Goal: Task Accomplishment & Management: Manage account settings

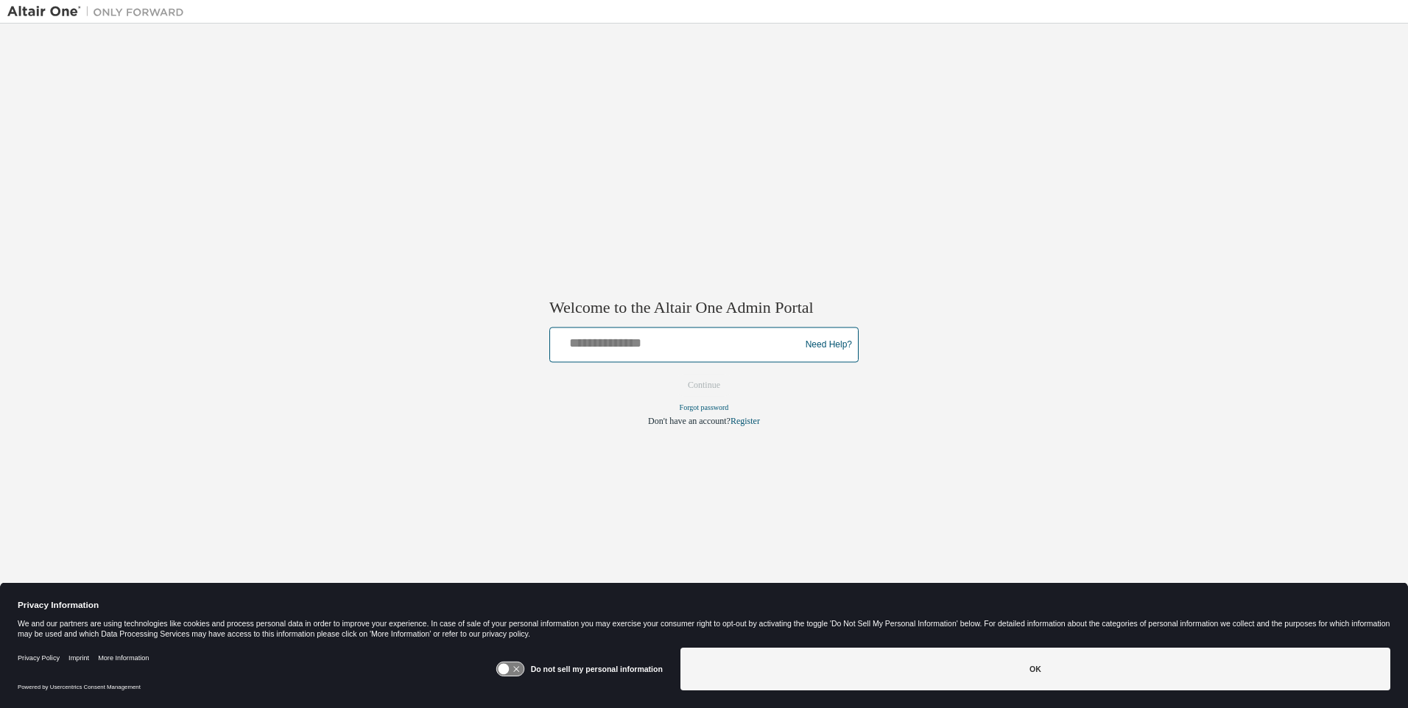
click at [677, 342] on input "text" at bounding box center [677, 341] width 242 height 21
type input "**********"
click at [704, 386] on button "Continue" at bounding box center [703, 386] width 63 height 22
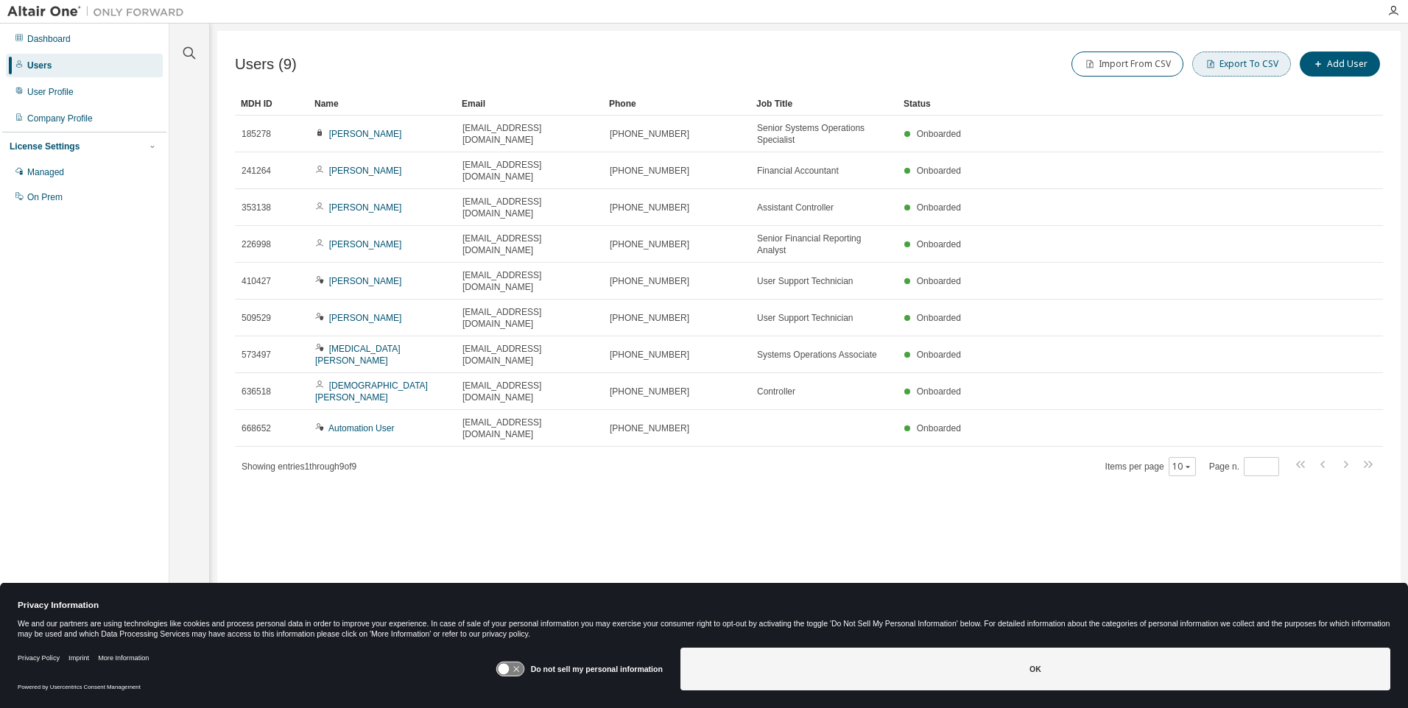
click at [1244, 64] on button "Export To CSV" at bounding box center [1241, 64] width 99 height 25
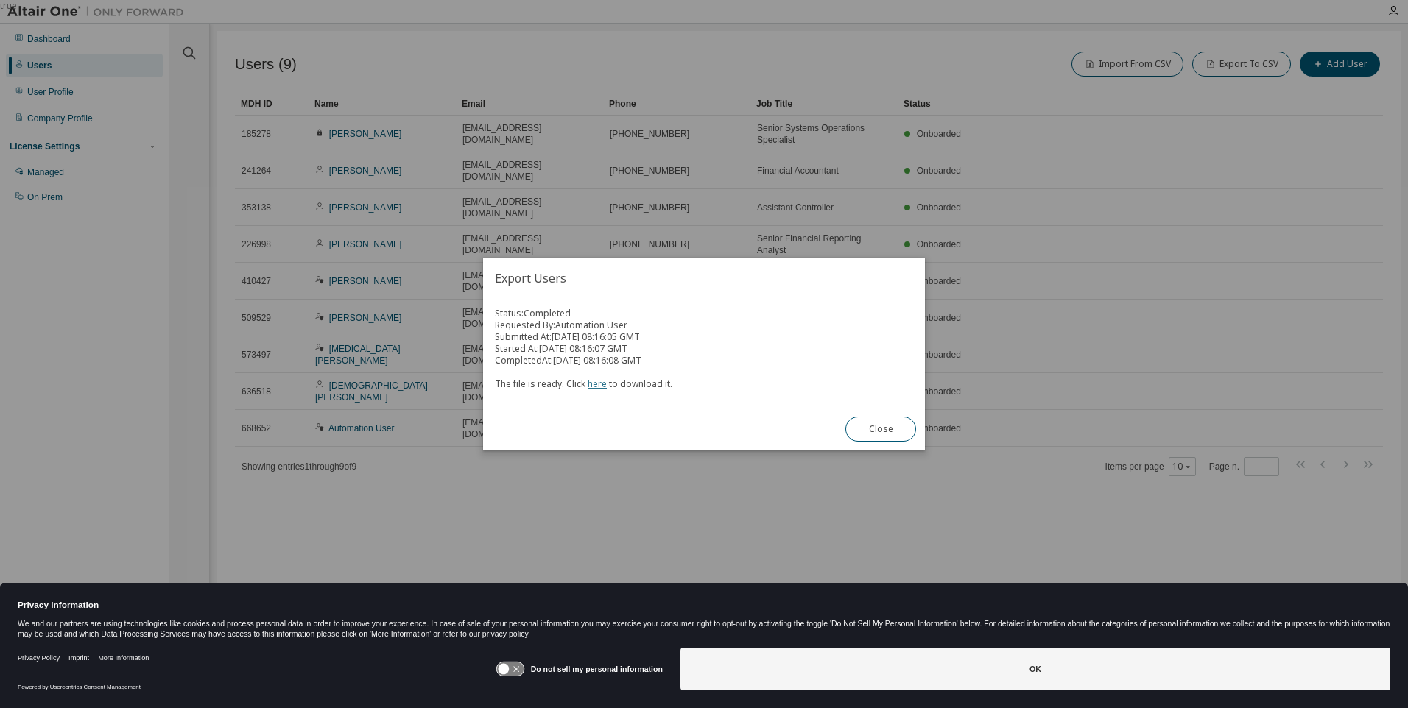
click at [594, 384] on link "here" at bounding box center [596, 384] width 19 height 13
click at [881, 429] on button "Close" at bounding box center [880, 429] width 71 height 25
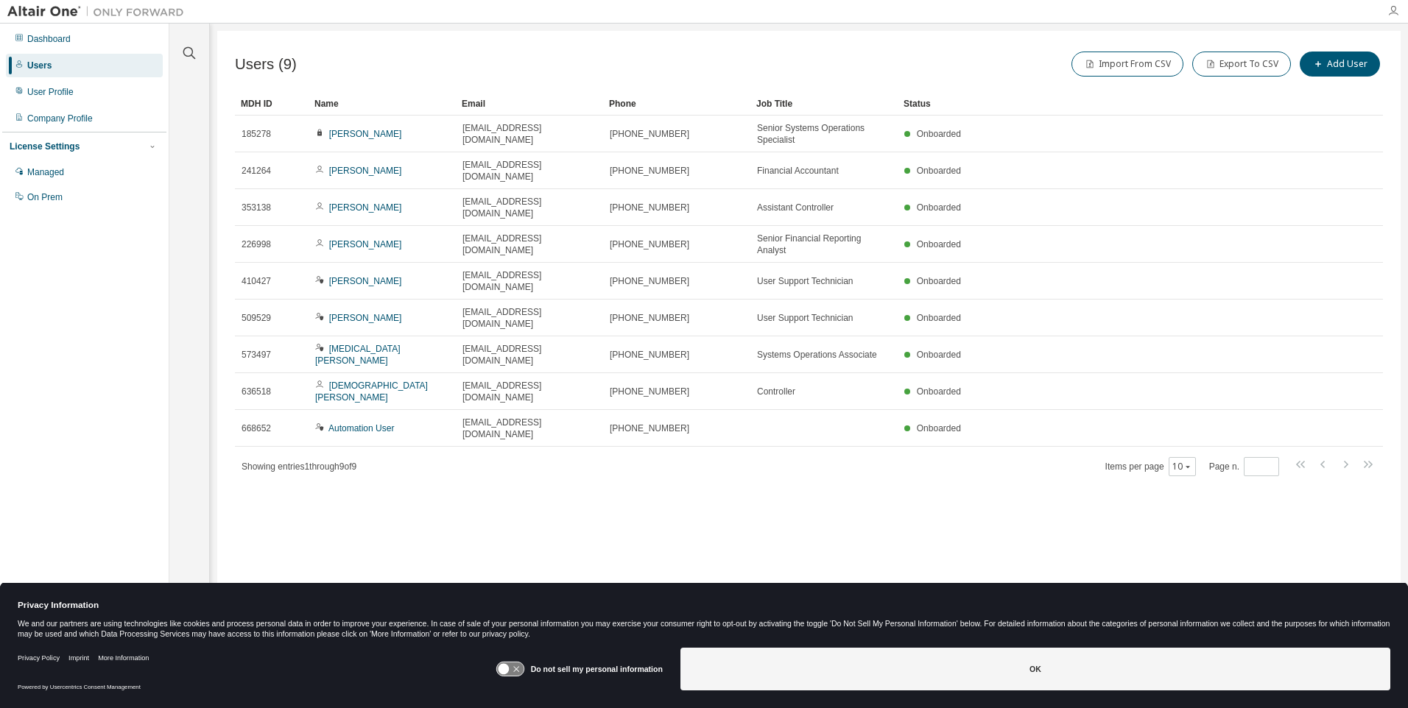
click at [1393, 11] on icon "button" at bounding box center [1393, 11] width 12 height 12
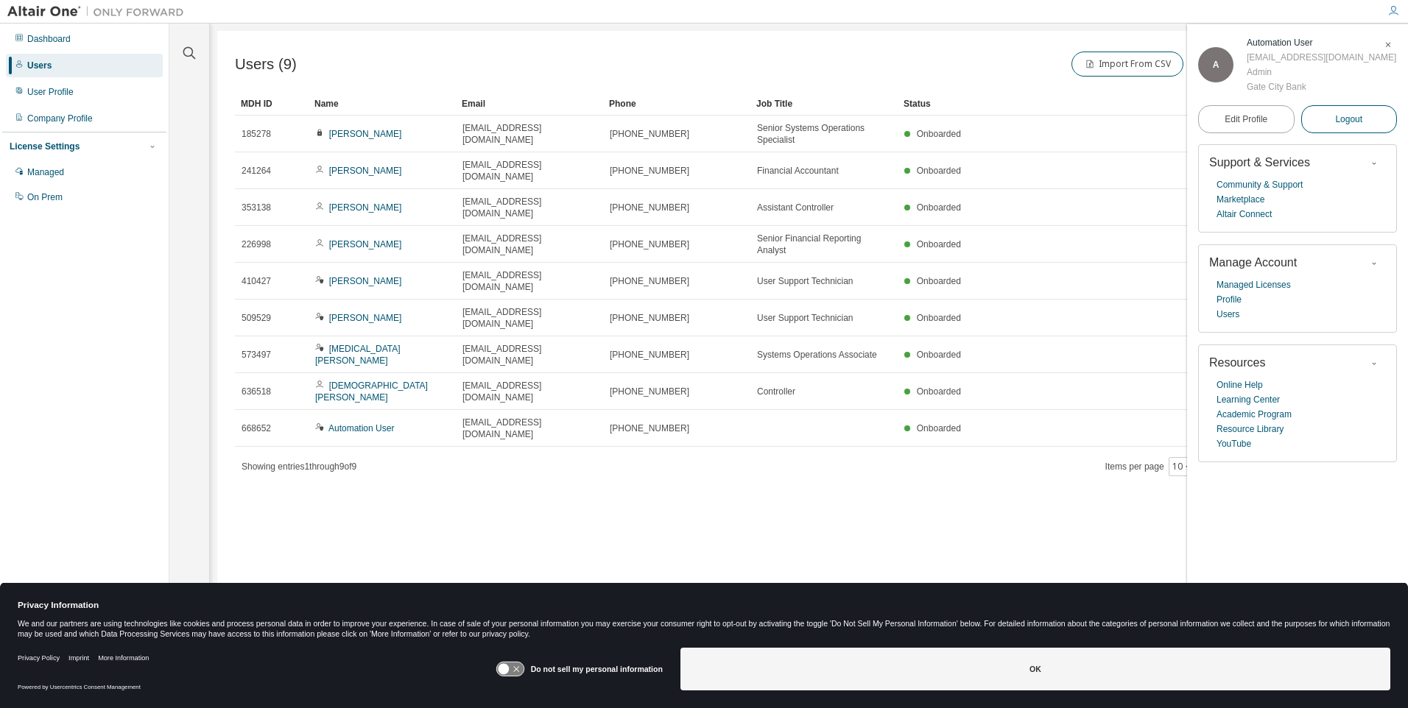
click at [1349, 127] on span "Logout" at bounding box center [1348, 119] width 27 height 15
